Goal: Check status: Check status

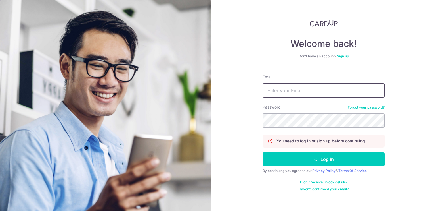
type input "[EMAIL_ADDRESS][DOMAIN_NAME]"
click at [305, 166] on form "Email [EMAIL_ADDRESS][DOMAIN_NAME] Password Forgot your password? You need to l…" at bounding box center [324, 130] width 122 height 121
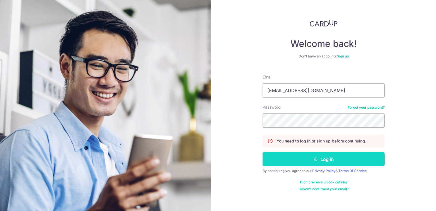
click at [304, 160] on button "Log in" at bounding box center [324, 159] width 122 height 14
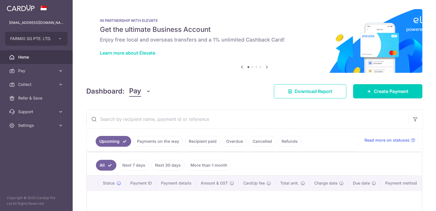
click at [164, 144] on link "Payments on the way" at bounding box center [157, 141] width 49 height 11
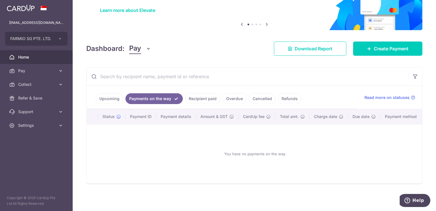
click at [195, 101] on link "Recipient paid" at bounding box center [202, 98] width 35 height 11
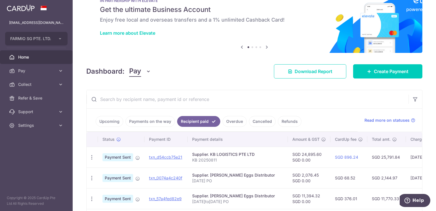
scroll to position [45, 0]
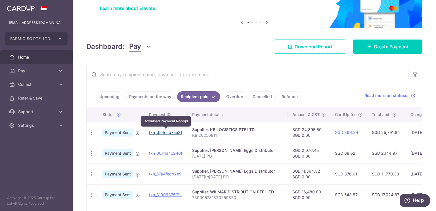
drag, startPoint x: 165, startPoint y: 131, endPoint x: 244, endPoint y: 22, distance: 134.9
click at [165, 131] on link "txn_d54ccb75e21" at bounding box center [165, 132] width 33 height 5
